Goal: Information Seeking & Learning: Learn about a topic

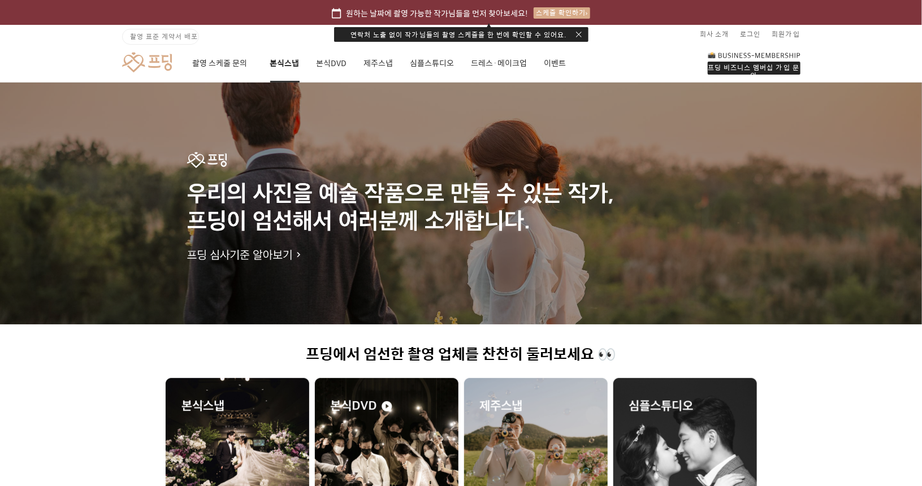
click at [284, 62] on link "본식스냅" at bounding box center [284, 63] width 29 height 38
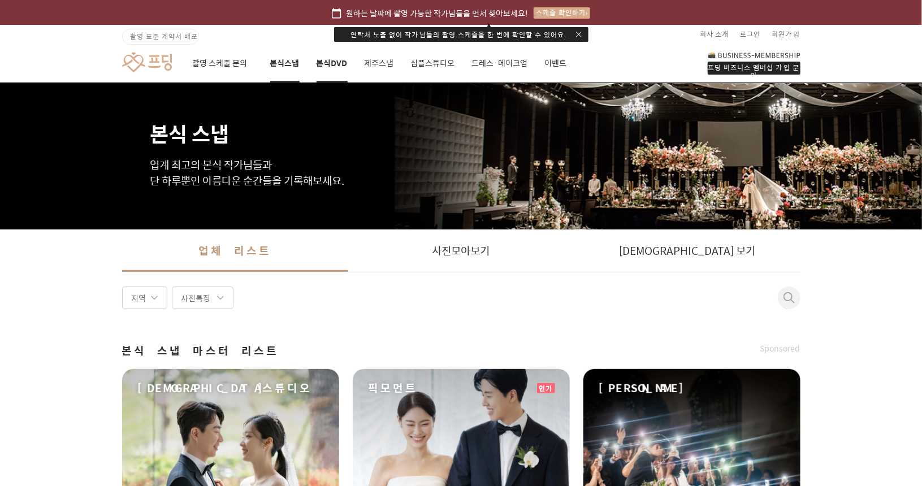
click at [331, 68] on link "본식DVD" at bounding box center [332, 63] width 31 height 38
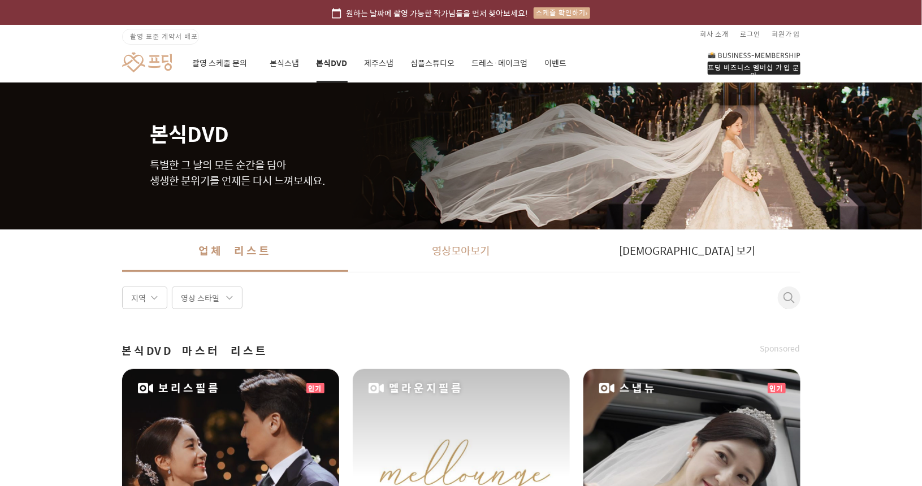
click at [484, 254] on link "영상 모아보기 여러 작가 님들의 포트폴리오 영상 을 한번에 모아보세요!" at bounding box center [461, 251] width 226 height 42
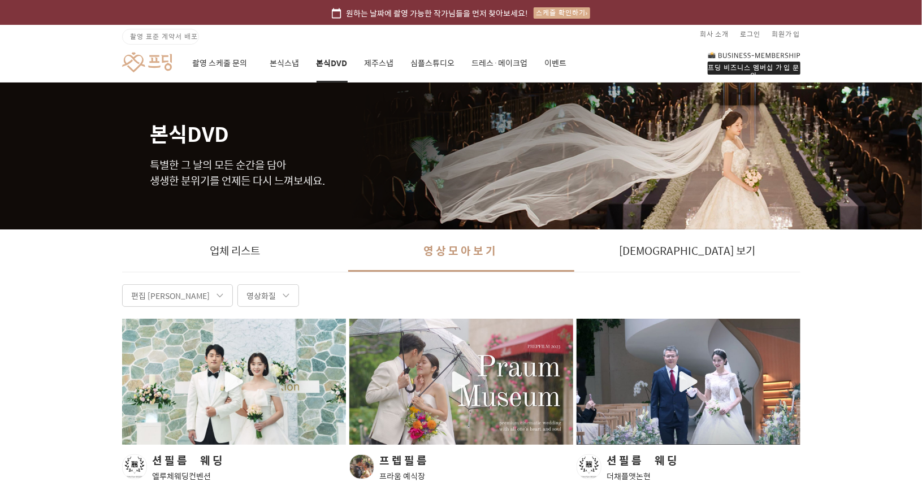
click at [167, 52] on link at bounding box center [147, 62] width 50 height 21
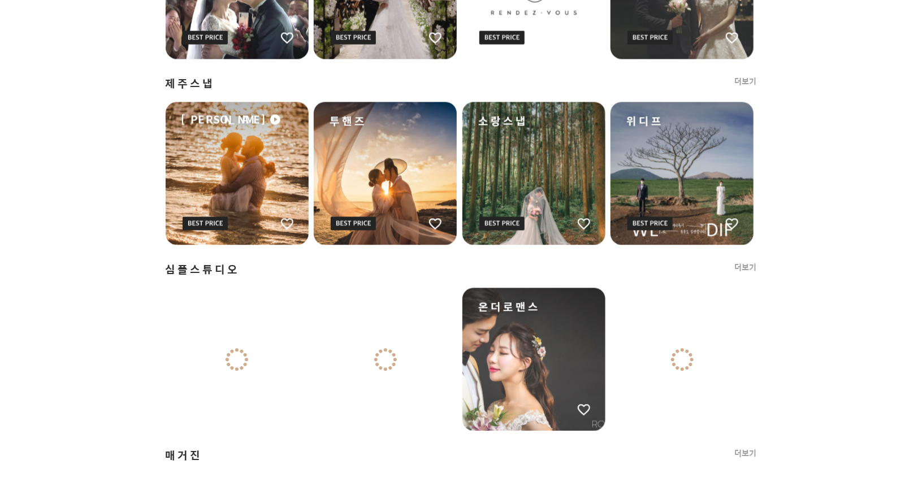
scroll to position [1376, 0]
